Goal: Find specific page/section: Find specific page/section

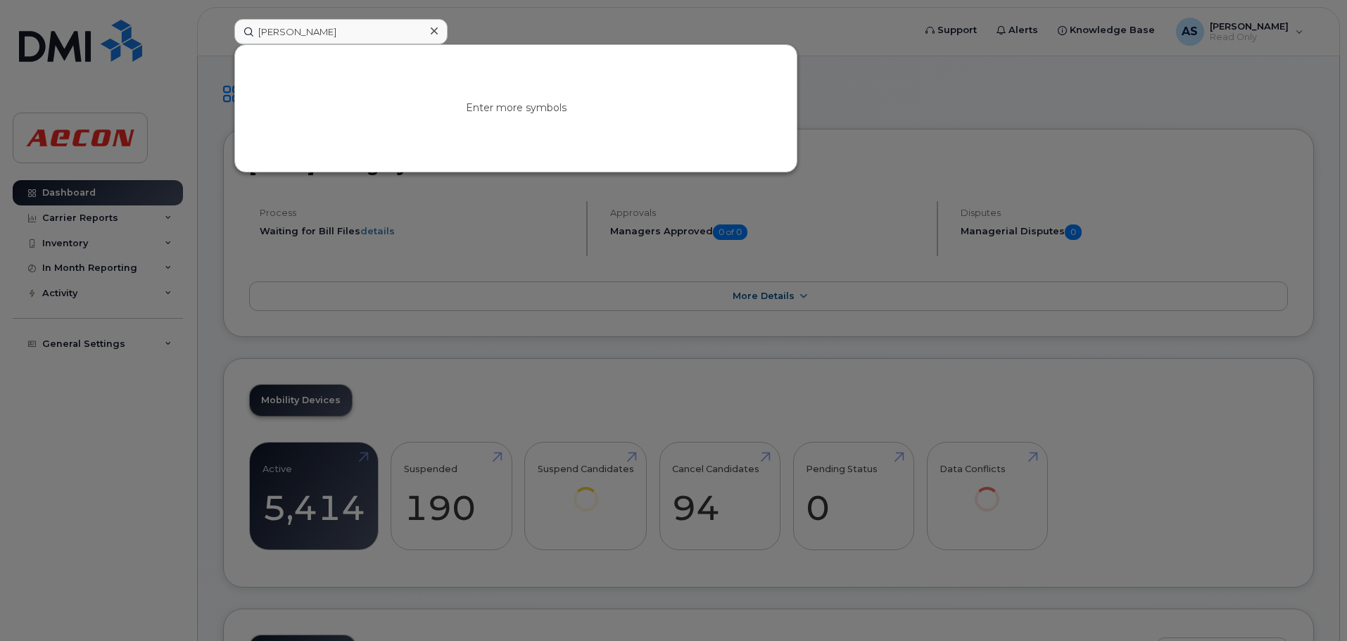
type input "[PERSON_NAME]"
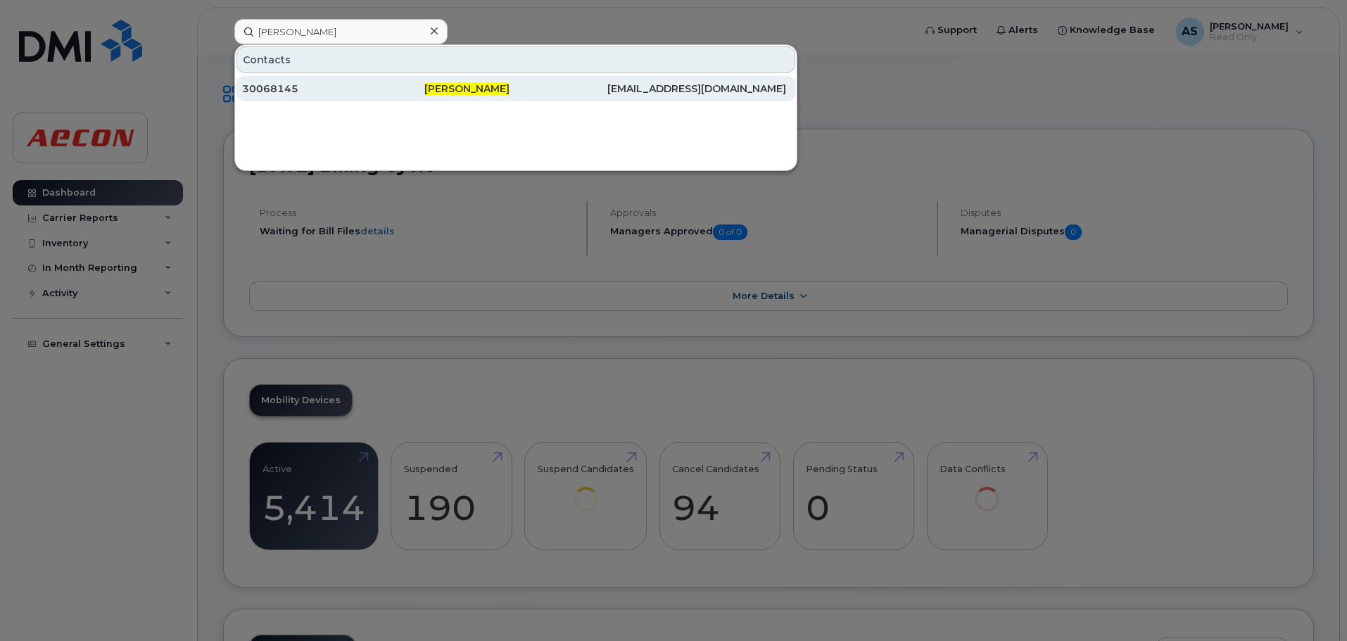
click at [471, 92] on span "[PERSON_NAME]" at bounding box center [466, 88] width 85 height 13
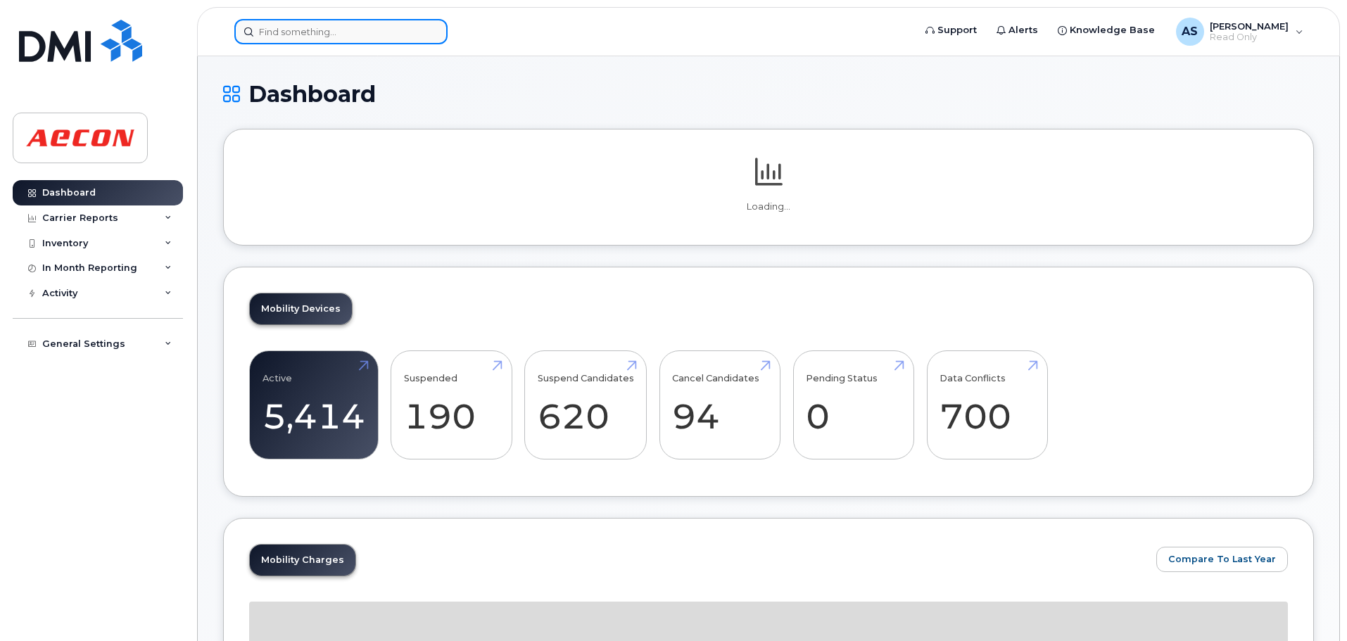
click at [416, 38] on input at bounding box center [340, 31] width 213 height 25
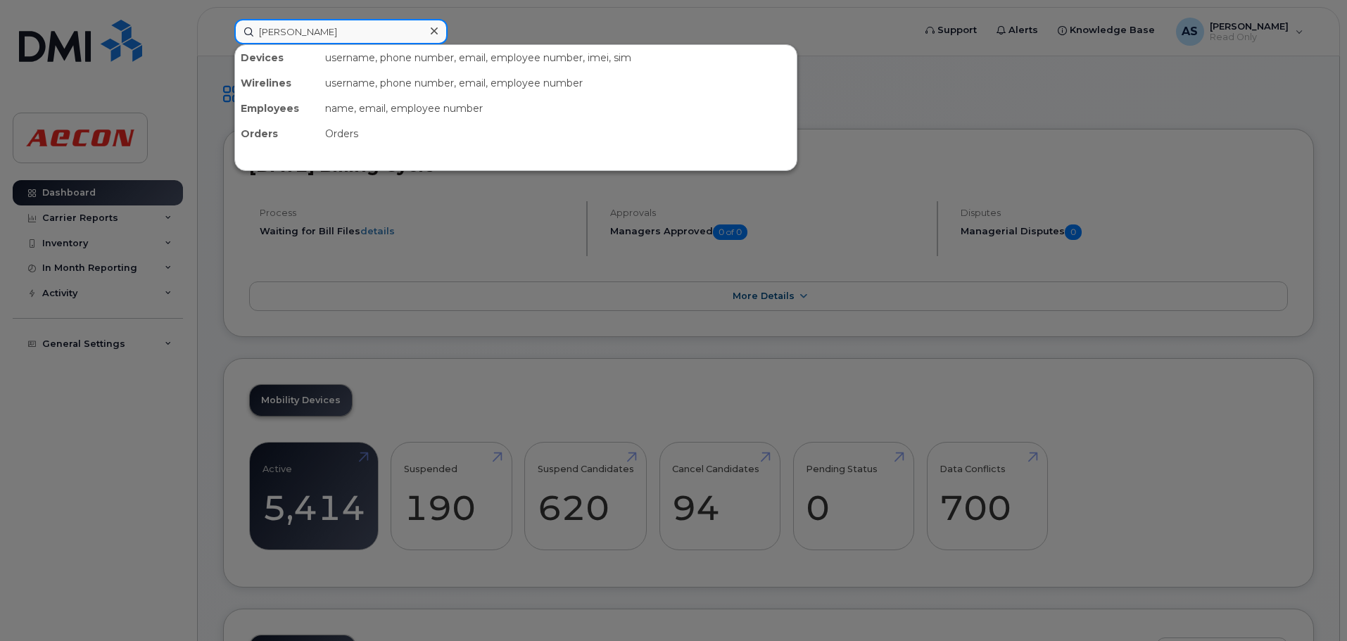
type input "akash bansal"
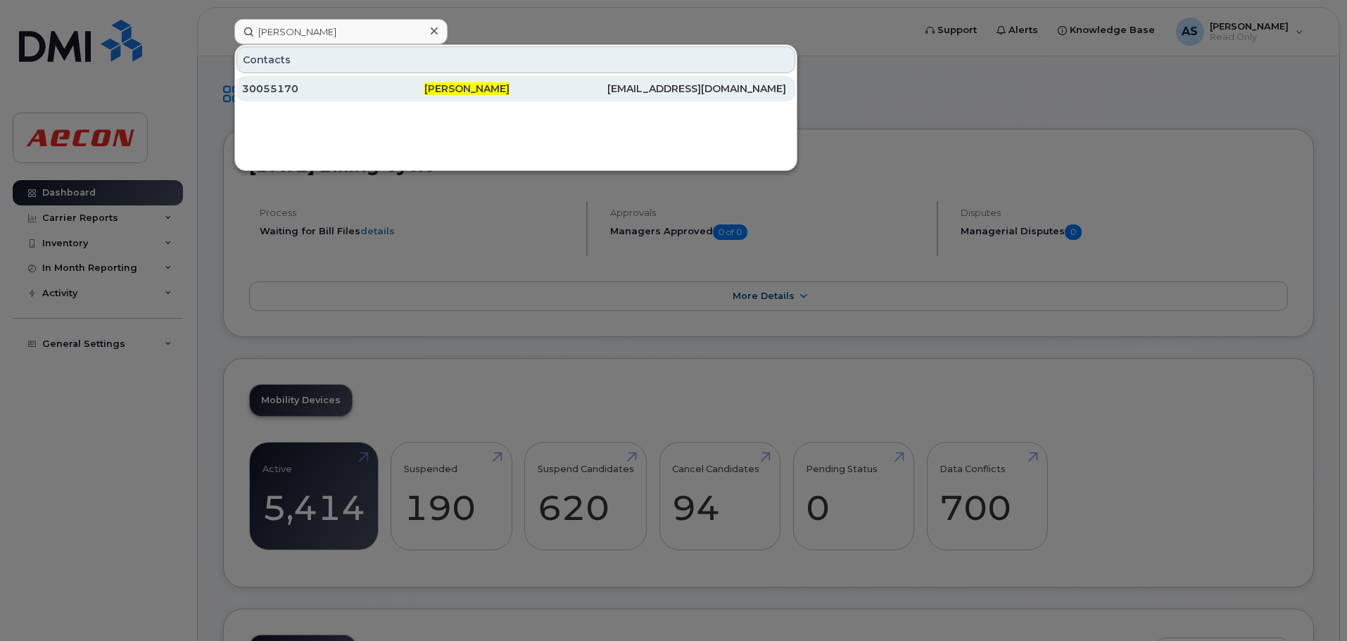
click at [496, 91] on div "Akash Bansal" at bounding box center [515, 89] width 182 height 14
